Goal: Navigation & Orientation: Find specific page/section

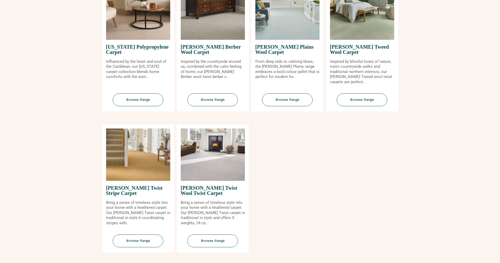
scroll to position [550, 0]
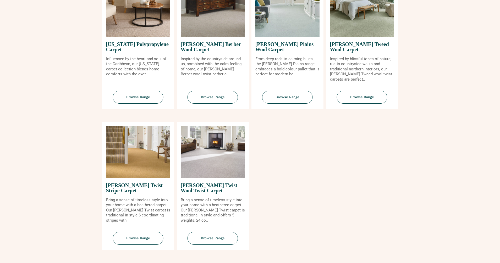
click at [149, 187] on span "[PERSON_NAME] Twist Stripe Carpet" at bounding box center [138, 187] width 64 height 19
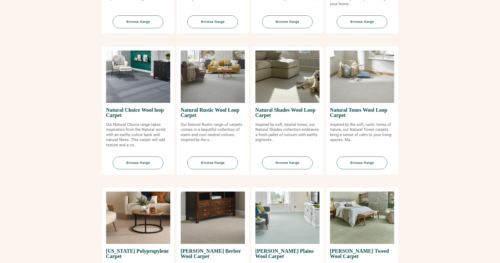
scroll to position [341, 0]
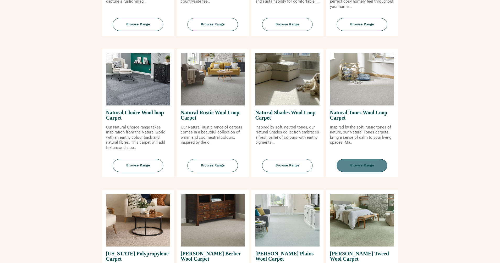
click at [367, 161] on span "Browse Range" at bounding box center [362, 165] width 51 height 13
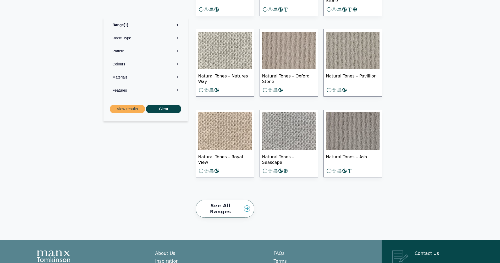
scroll to position [419, 0]
